Goal: Task Accomplishment & Management: Manage account settings

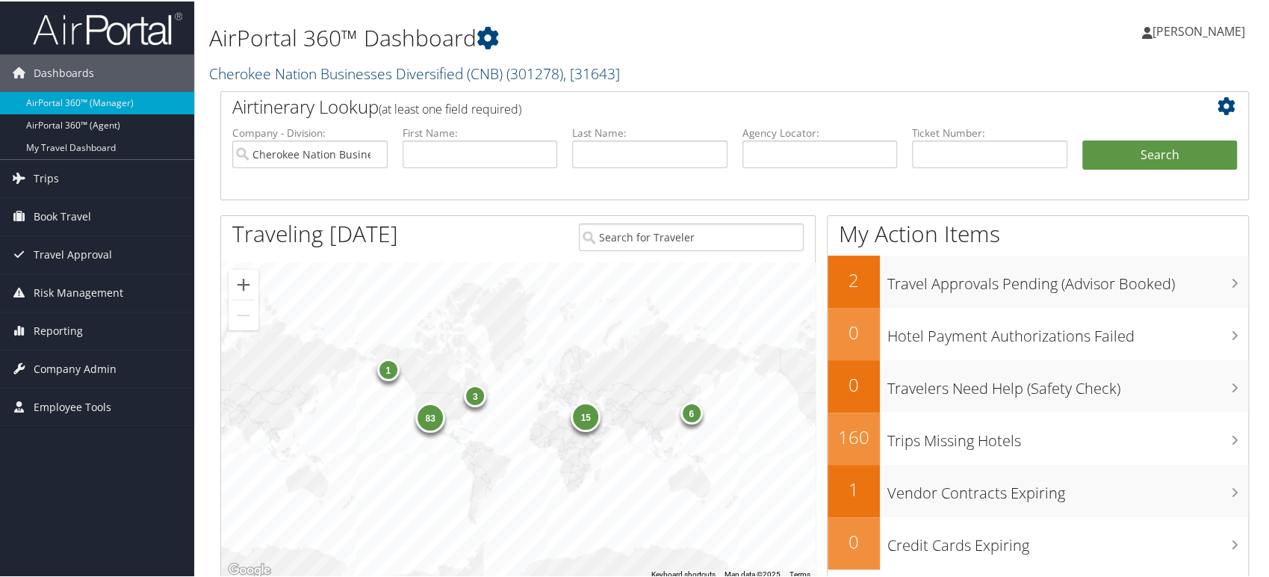
click at [344, 72] on link "Cherokee Nation Businesses Diversified (CNB) ( 301278 ) , [ 31643 ]" at bounding box center [414, 72] width 411 height 20
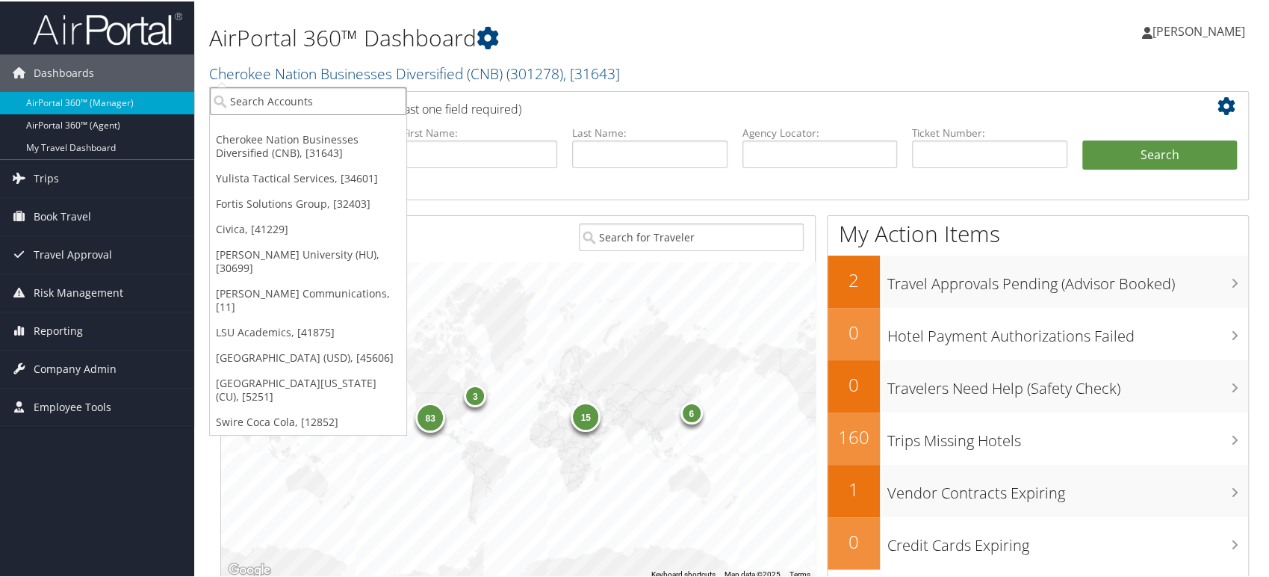
click at [318, 100] on input "search" at bounding box center [308, 100] width 196 height 28
paste input "Hagerty Inc."
type input "Hagerty Inc"
click at [244, 132] on div "Hagerty Inc. (301259), [35973]" at bounding box center [310, 126] width 217 height 13
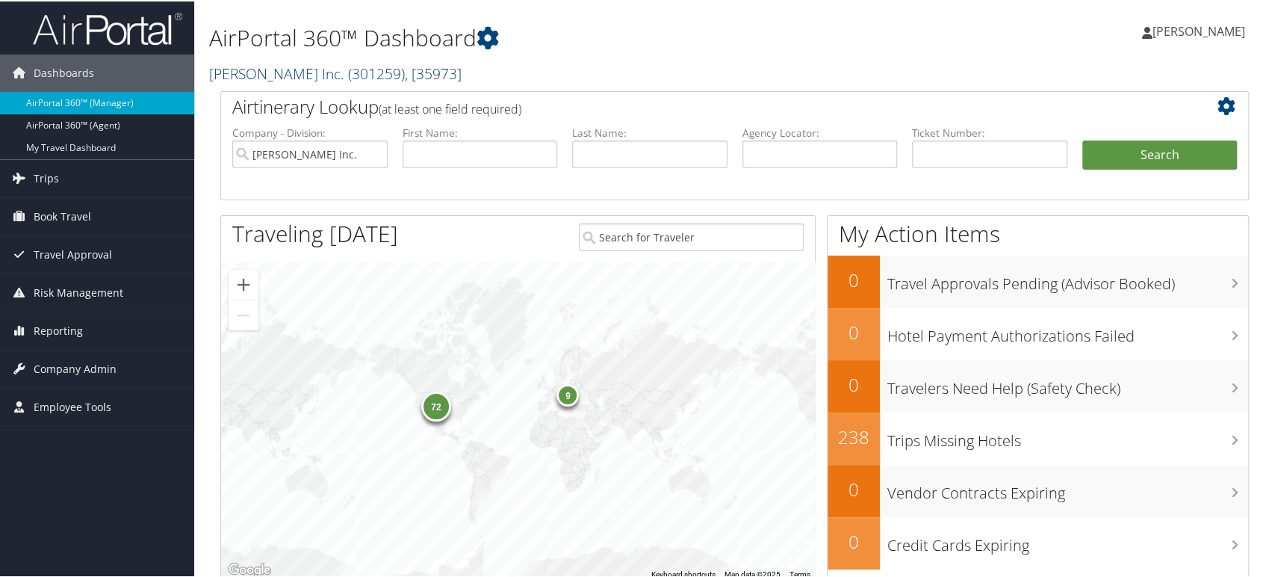
click at [286, 75] on link "[PERSON_NAME] Inc. ( 301259 ) , [ 35973 ]" at bounding box center [335, 72] width 253 height 20
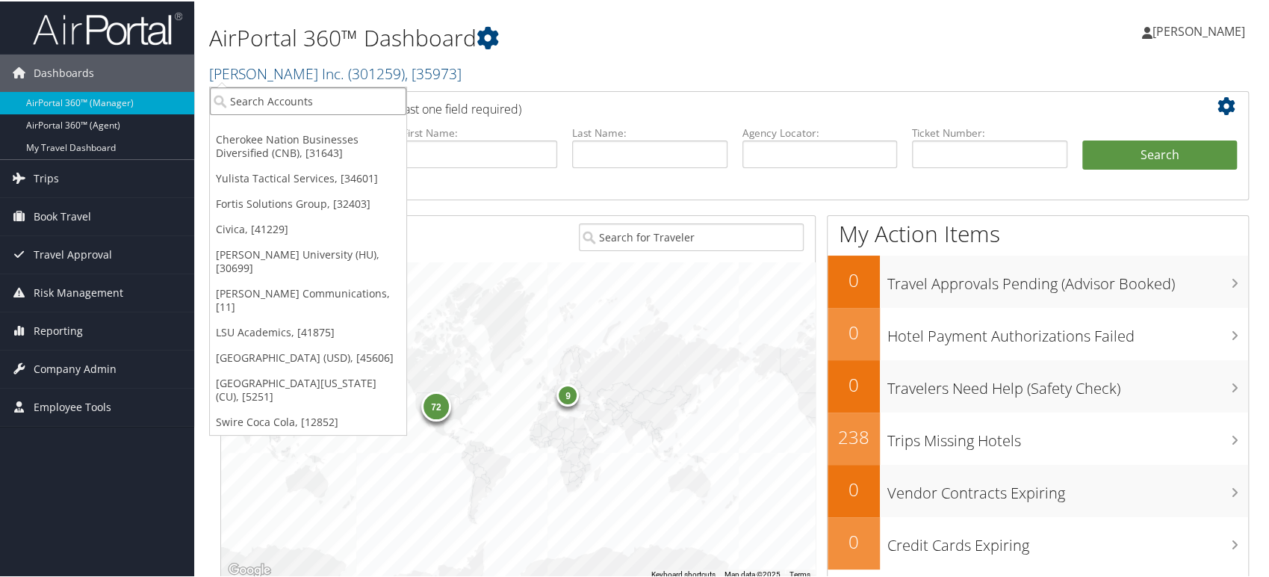
click at [258, 94] on input "search" at bounding box center [308, 100] width 196 height 28
type input "crocs"
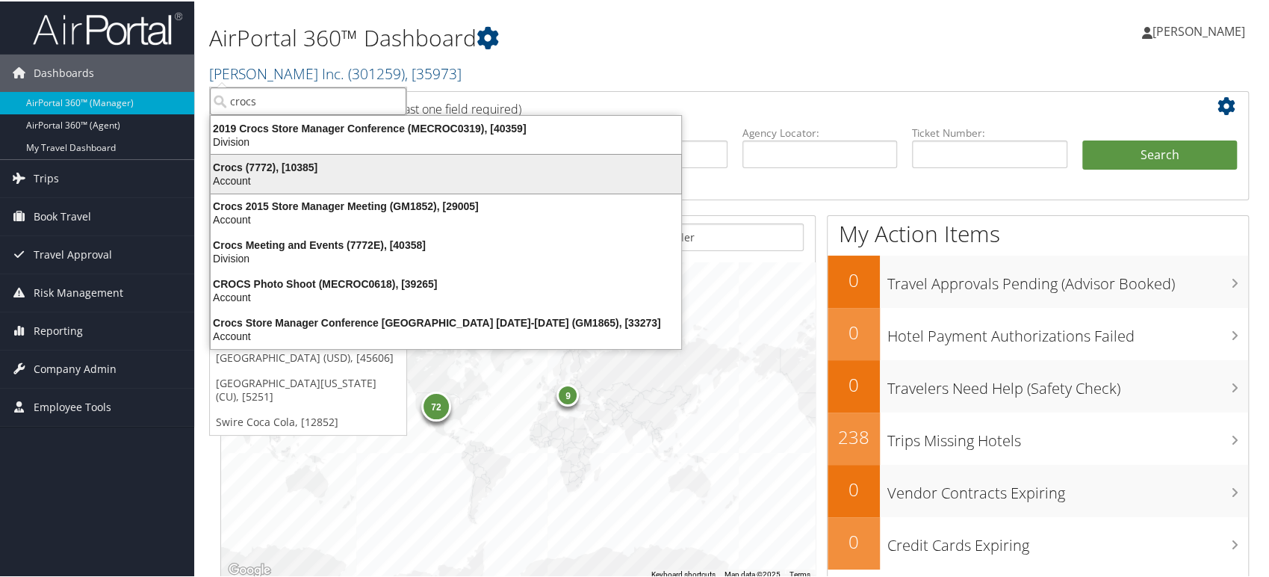
click at [235, 178] on div "Account" at bounding box center [446, 179] width 489 height 13
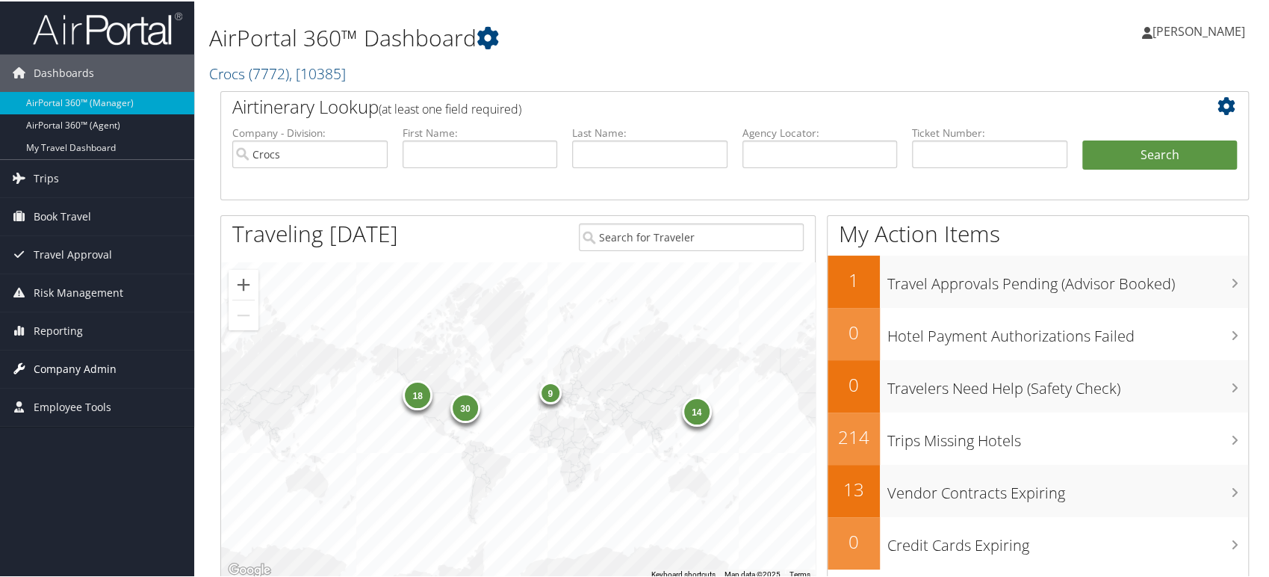
click at [68, 371] on span "Company Admin" at bounding box center [75, 367] width 83 height 37
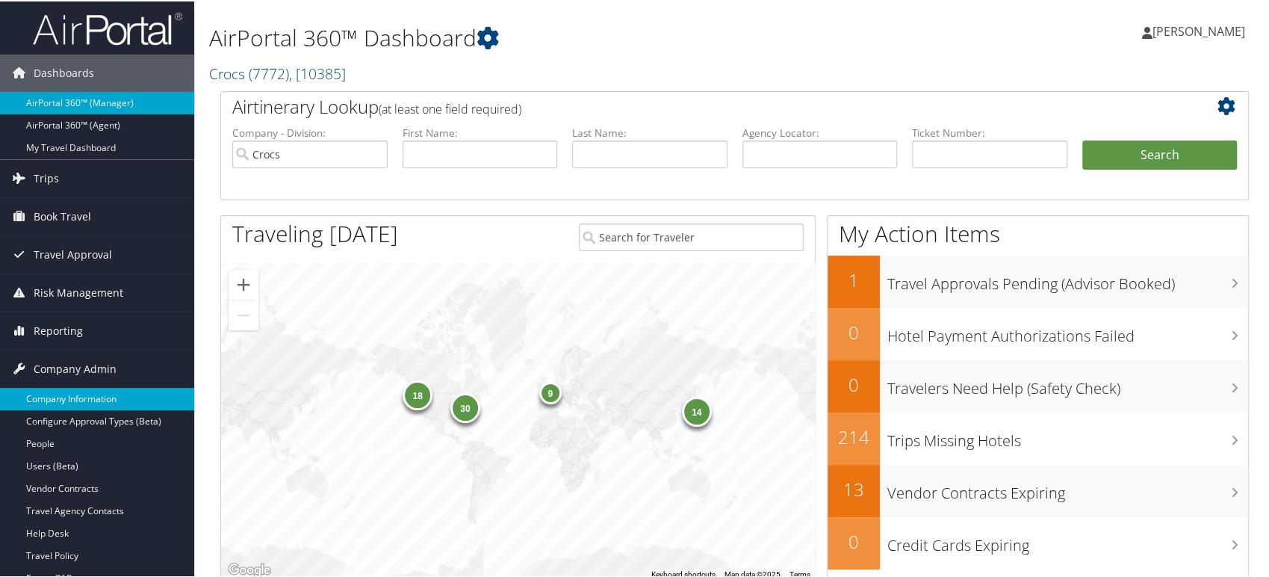
click at [89, 399] on link "Company Information" at bounding box center [97, 397] width 194 height 22
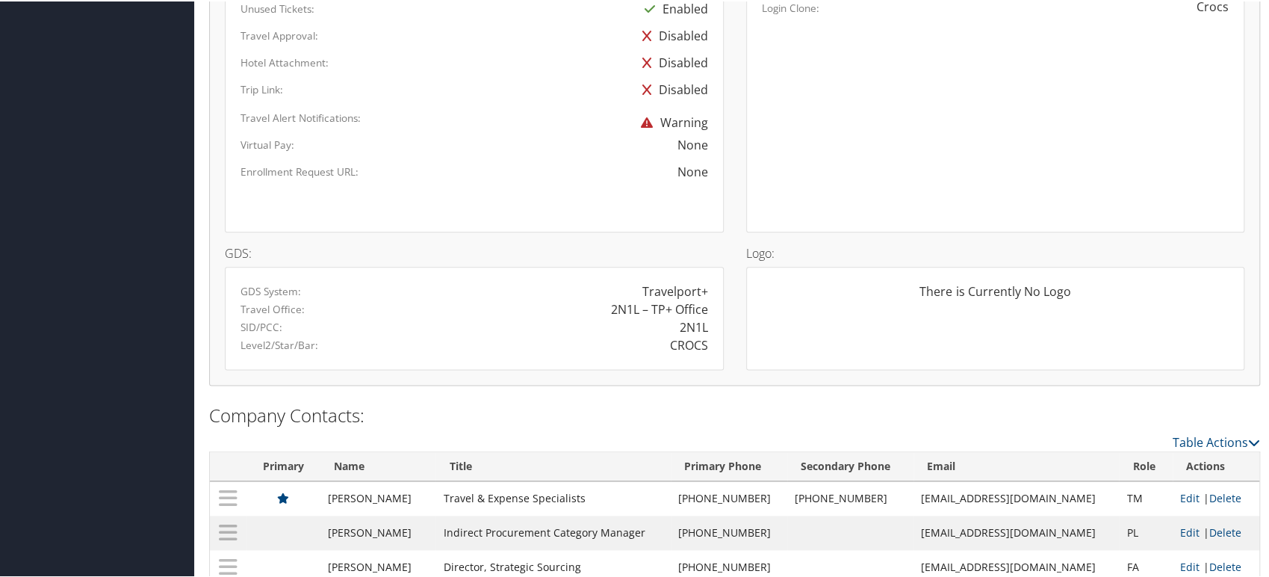
scroll to position [1079, 0]
click at [687, 342] on div "CROCS" at bounding box center [689, 343] width 38 height 18
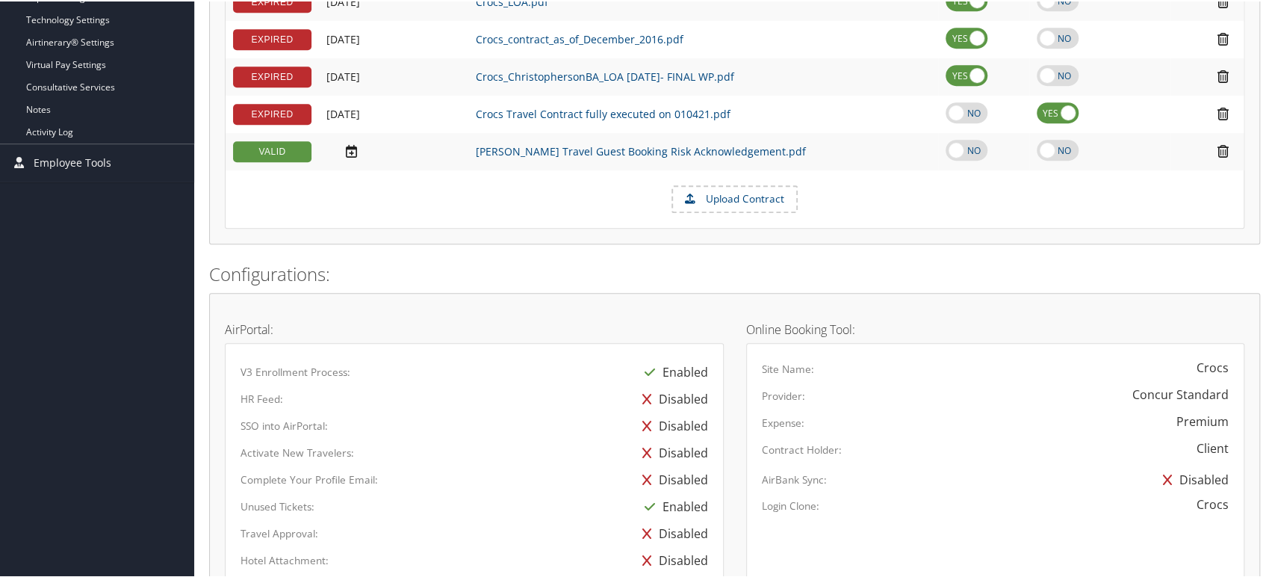
scroll to position [0, 0]
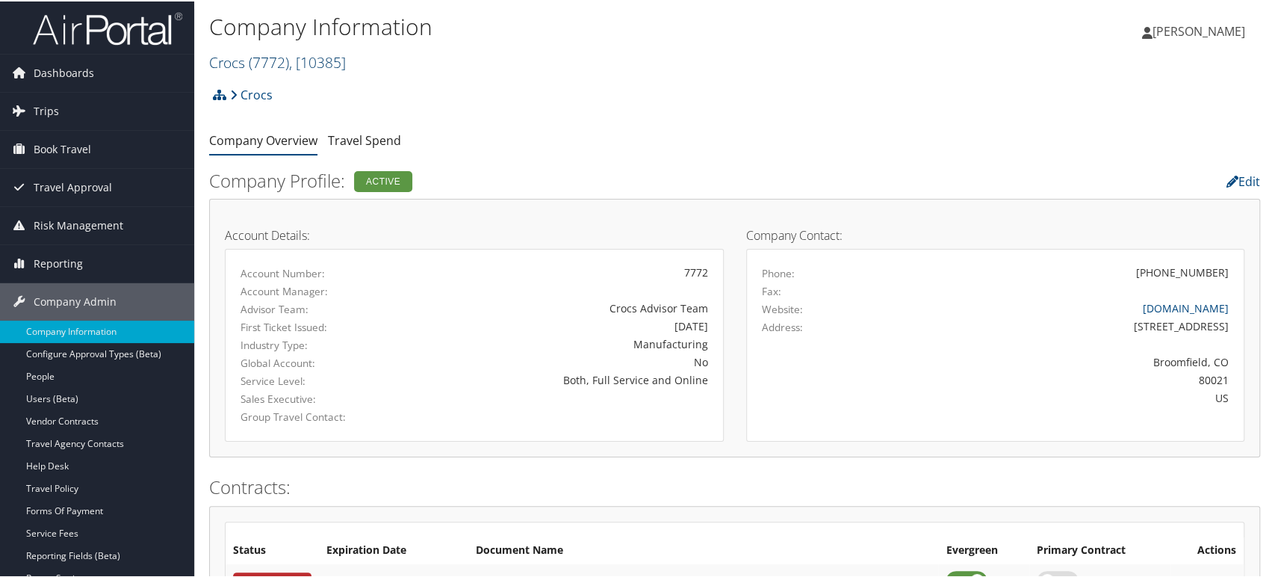
click at [272, 61] on span "( 7772 )" at bounding box center [269, 61] width 40 height 20
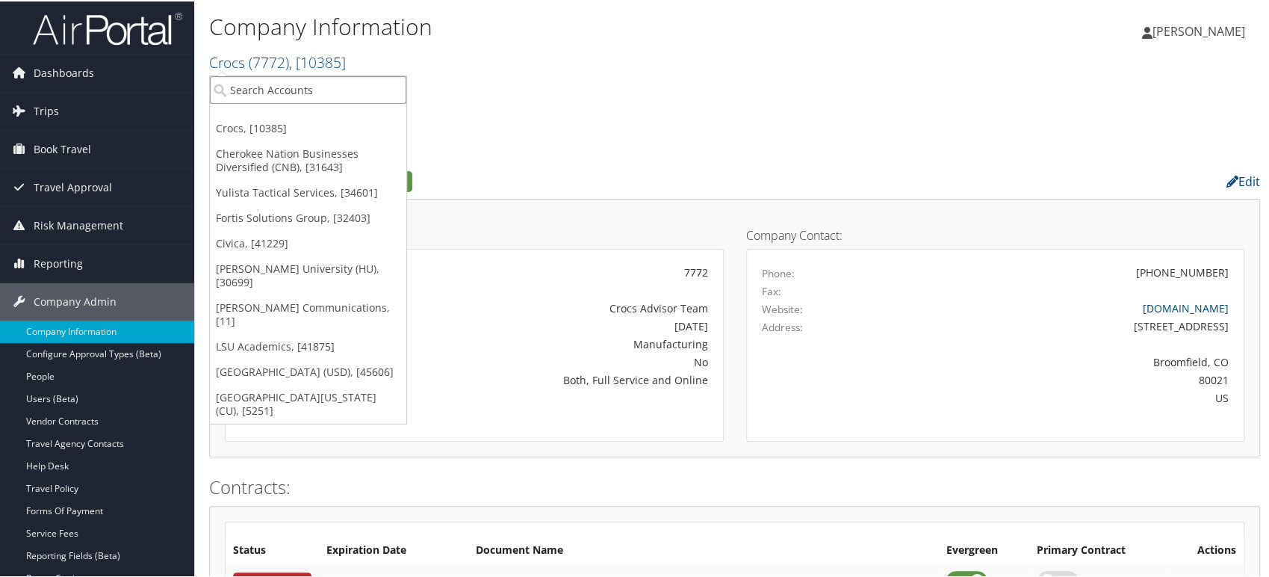
click at [241, 82] on input "search" at bounding box center [308, 89] width 196 height 28
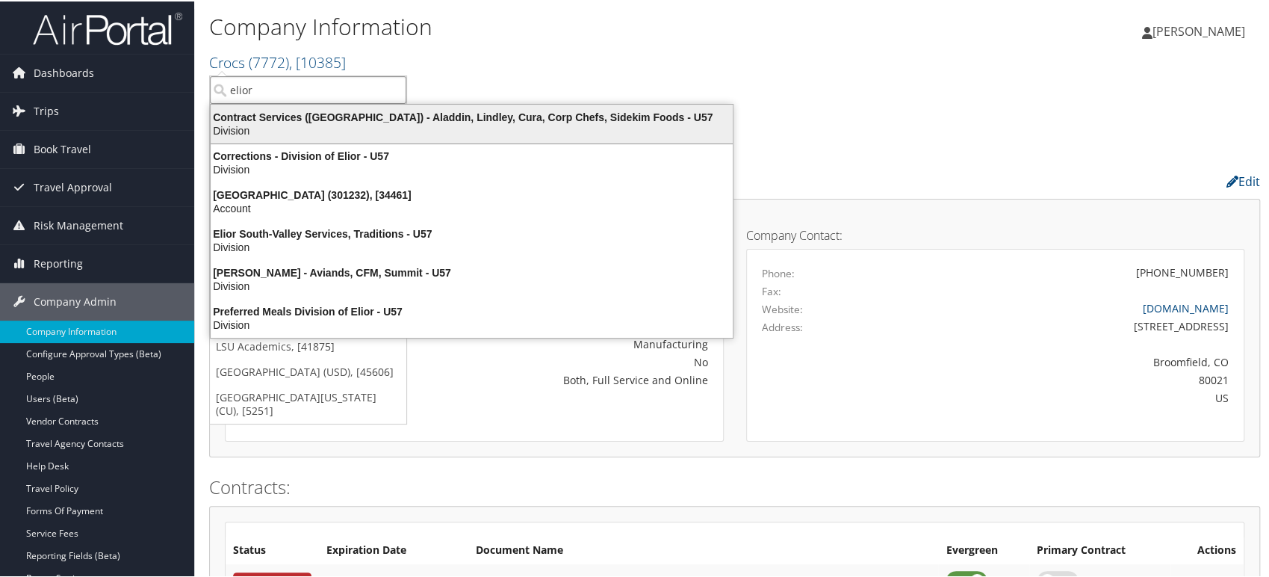
type input "elior"
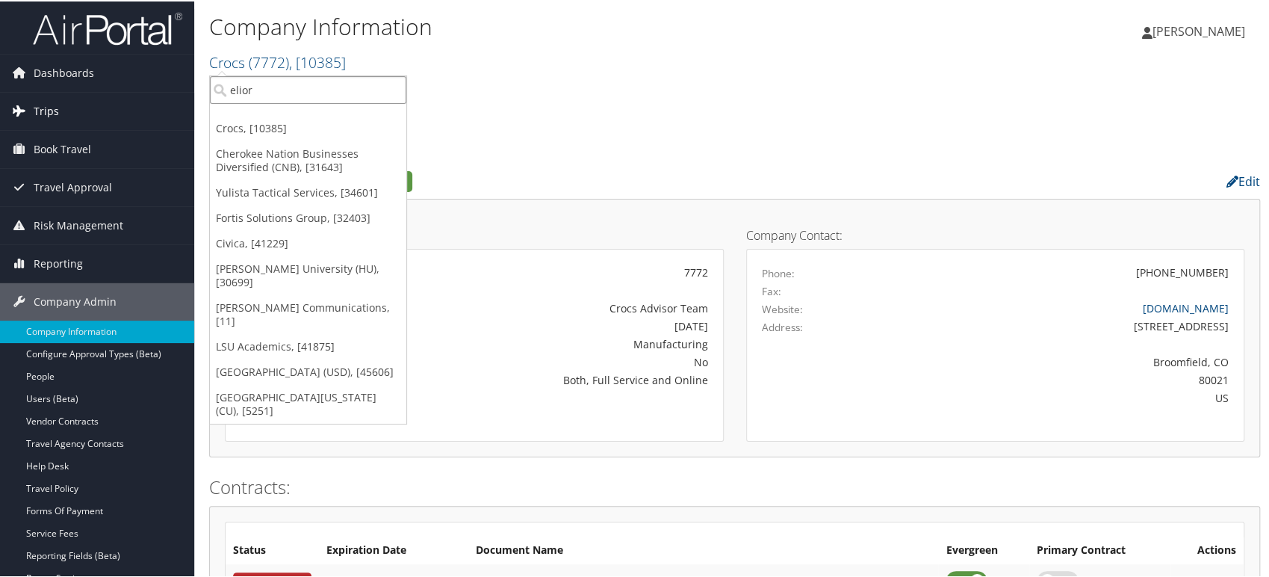
drag, startPoint x: 292, startPoint y: 96, endPoint x: 187, endPoint y: 98, distance: 105.3
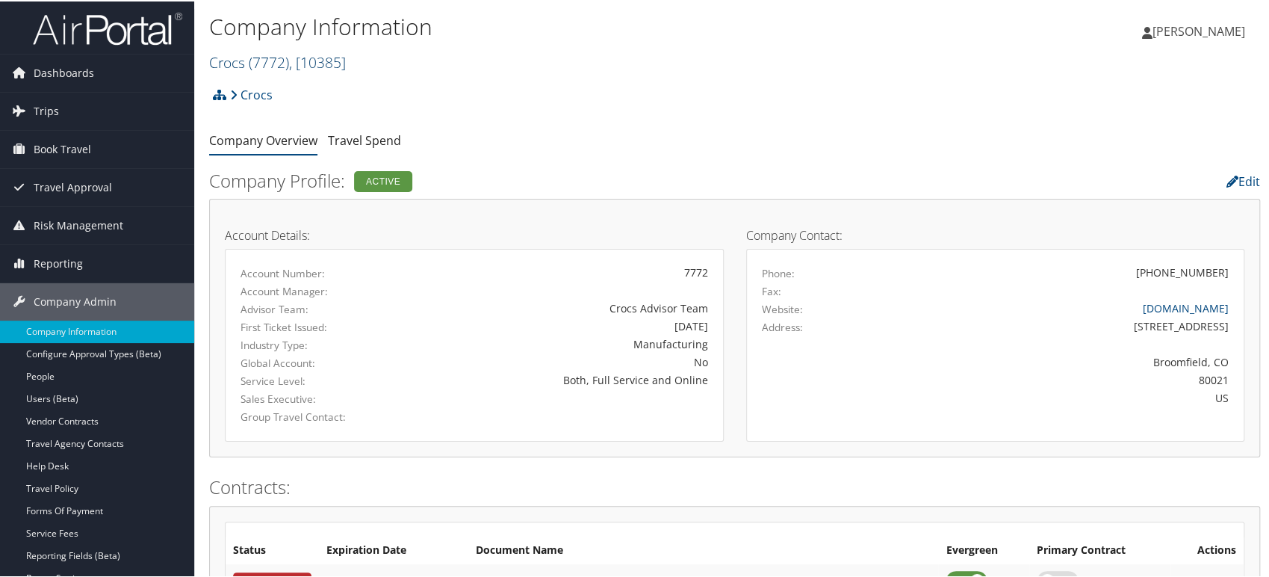
click at [317, 59] on span ", [ 10385 ]" at bounding box center [317, 61] width 57 height 20
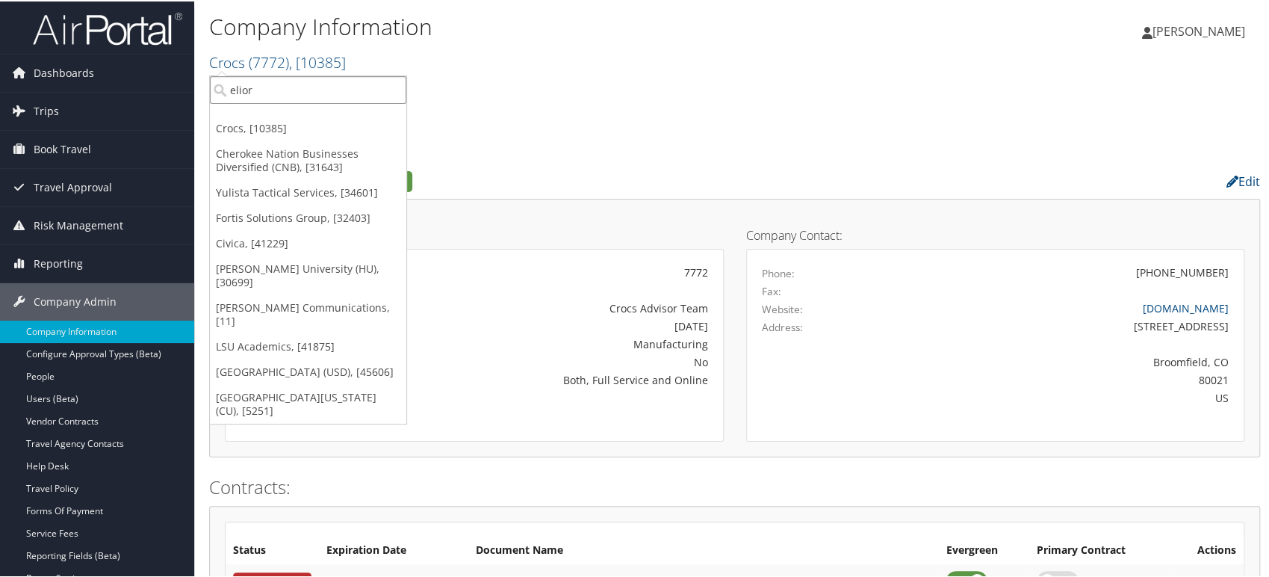
drag, startPoint x: 300, startPoint y: 98, endPoint x: 232, endPoint y: 93, distance: 67.4
click at [232, 93] on input "elior" at bounding box center [308, 89] width 196 height 28
paste input "301232"
type input "301232"
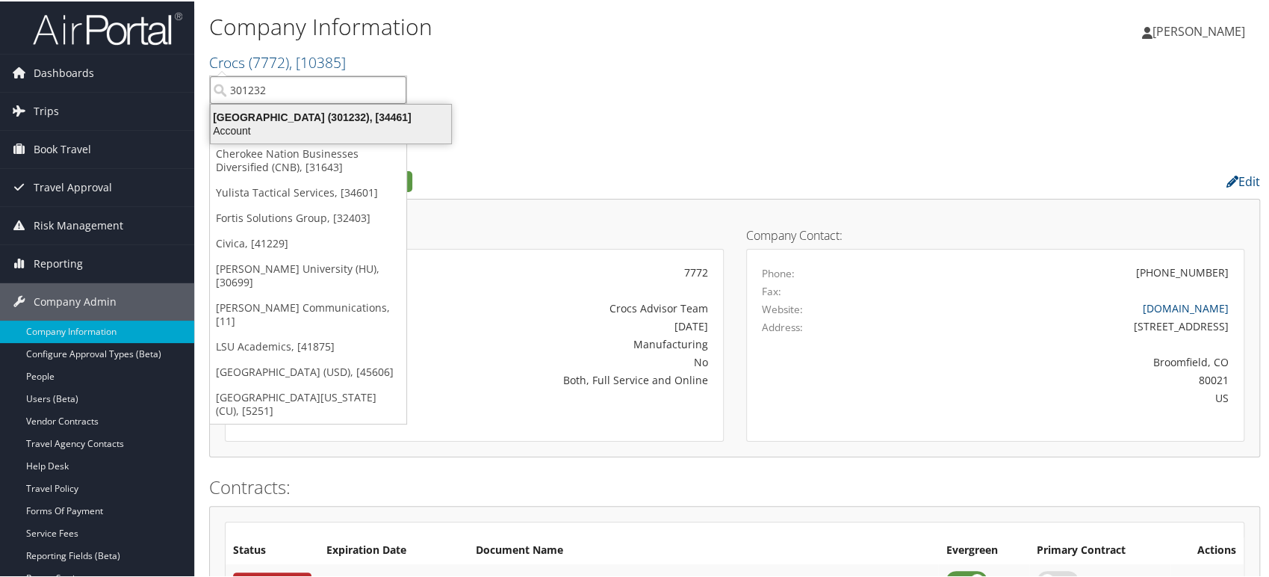
click at [388, 120] on div "Elior North America (301232), [34461]" at bounding box center [331, 115] width 258 height 13
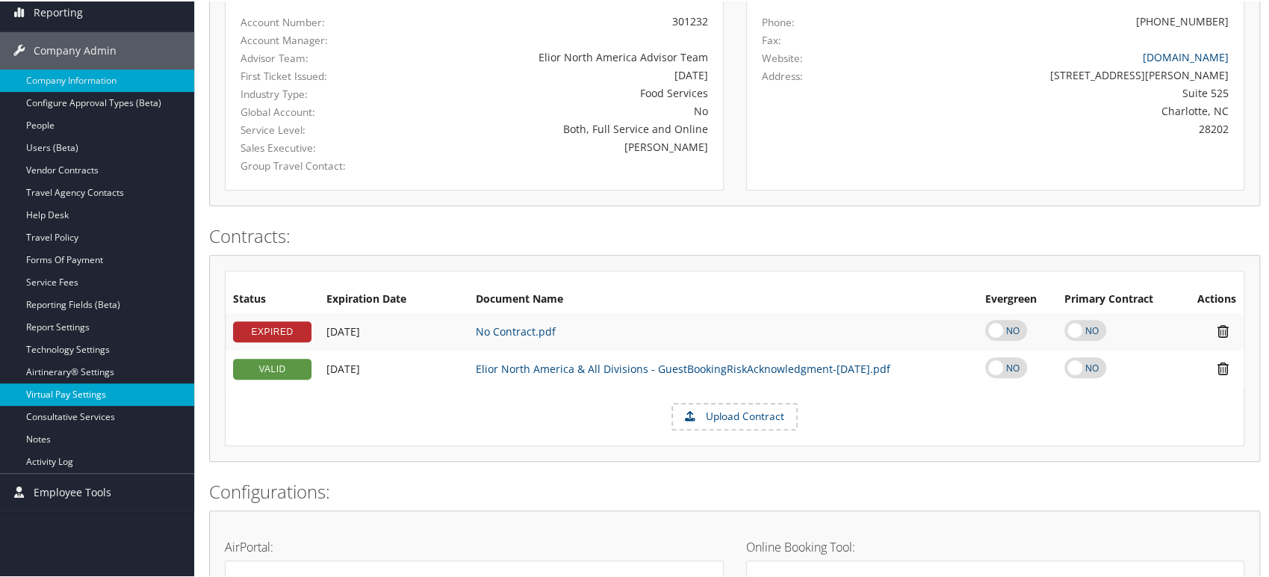
scroll to position [249, 0]
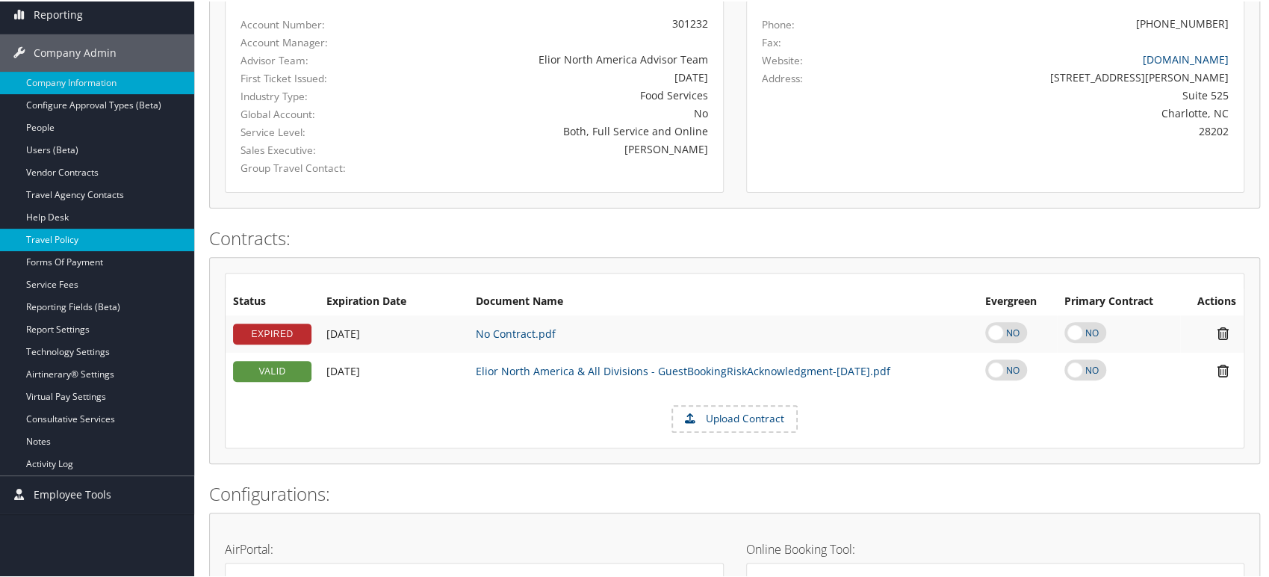
click at [93, 235] on link "Travel Policy" at bounding box center [97, 238] width 194 height 22
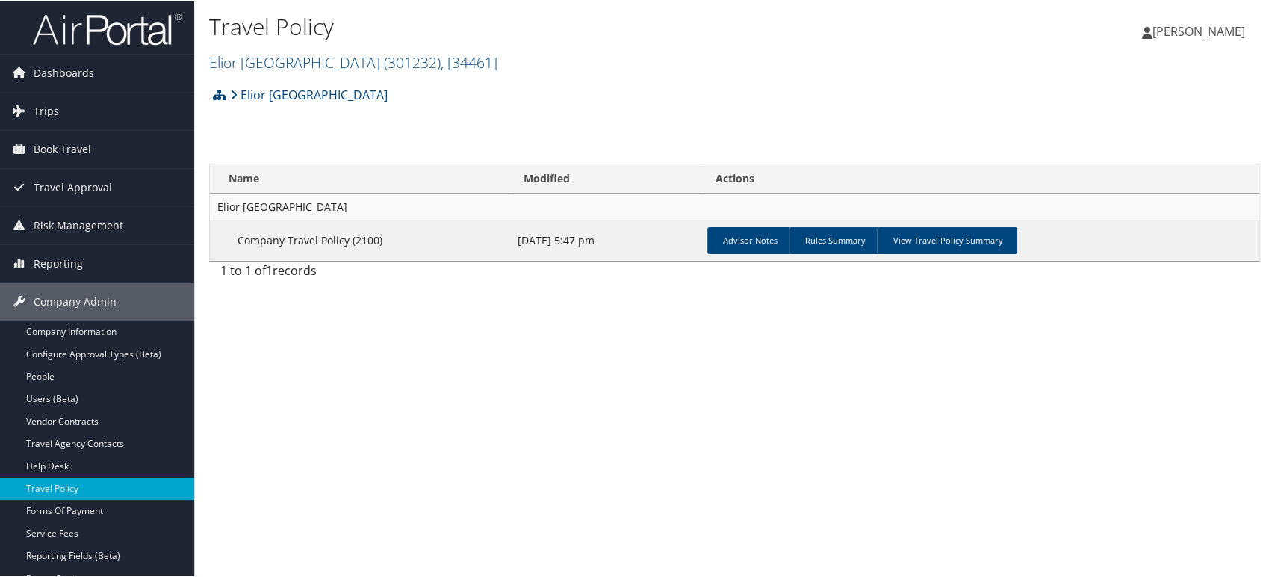
drag, startPoint x: 952, startPoint y: 238, endPoint x: 828, endPoint y: 375, distance: 184.6
click at [951, 238] on link "View Travel Policy Summary" at bounding box center [947, 239] width 140 height 27
